Goal: Check status

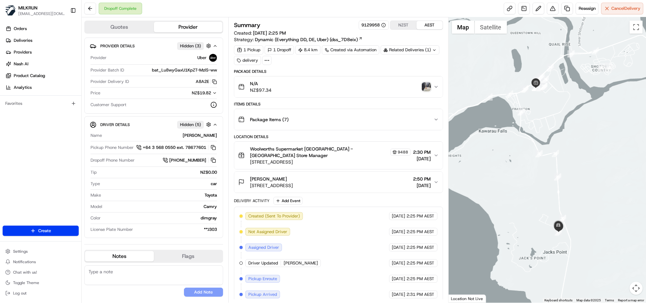
click at [429, 86] on img "button" at bounding box center [426, 86] width 9 height 9
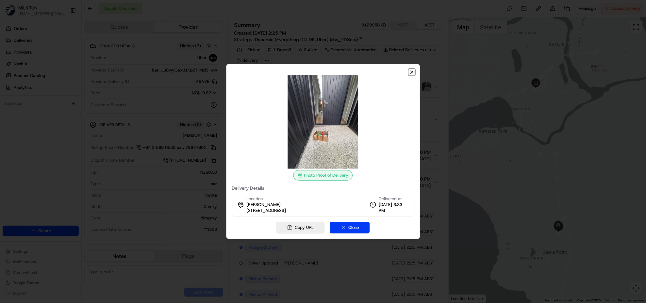
click at [412, 74] on icon "button" at bounding box center [411, 72] width 5 height 5
